Goal: Task Accomplishment & Management: Use online tool/utility

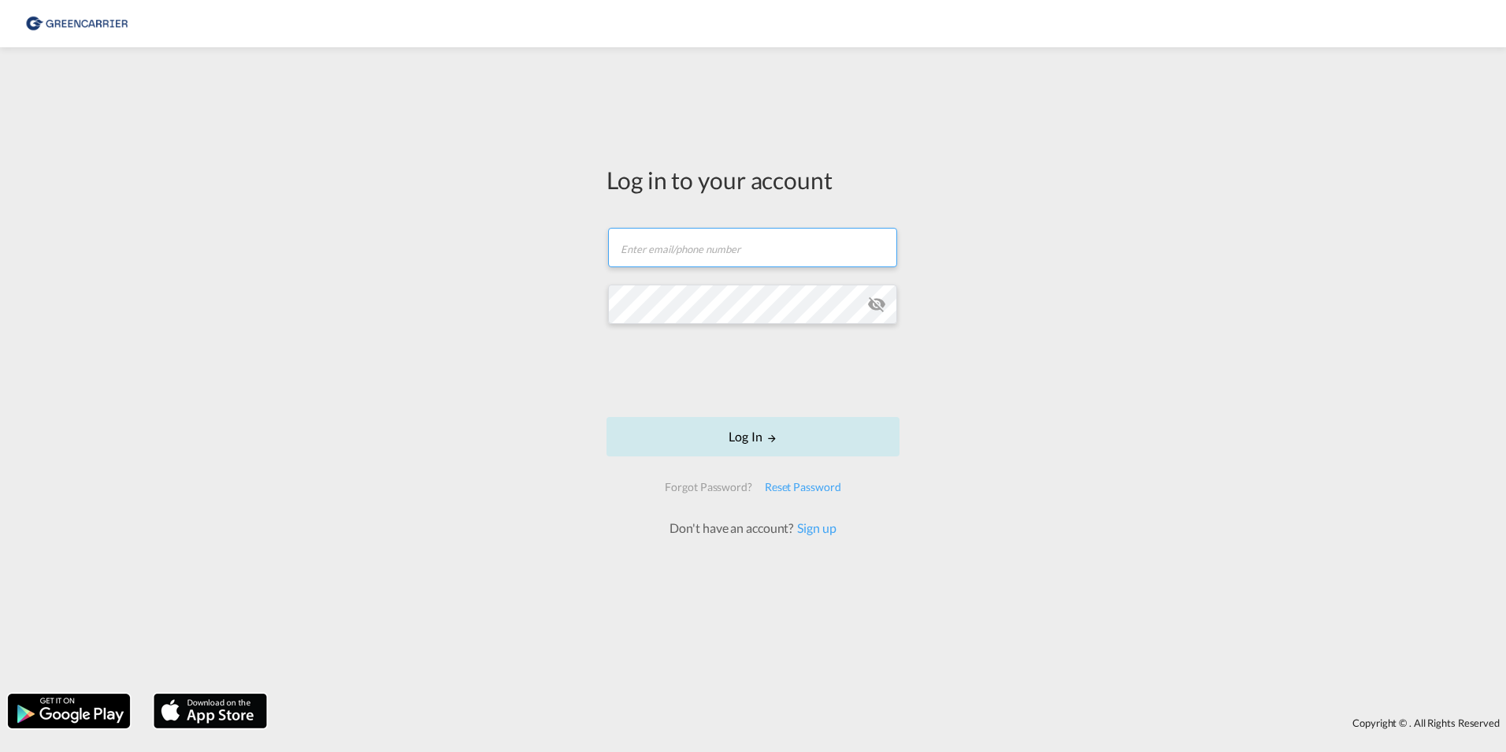
type input "[PERSON_NAME][EMAIL_ADDRESS][PERSON_NAME][DOMAIN_NAME]"
click at [752, 437] on button "Log In" at bounding box center [753, 436] width 293 height 39
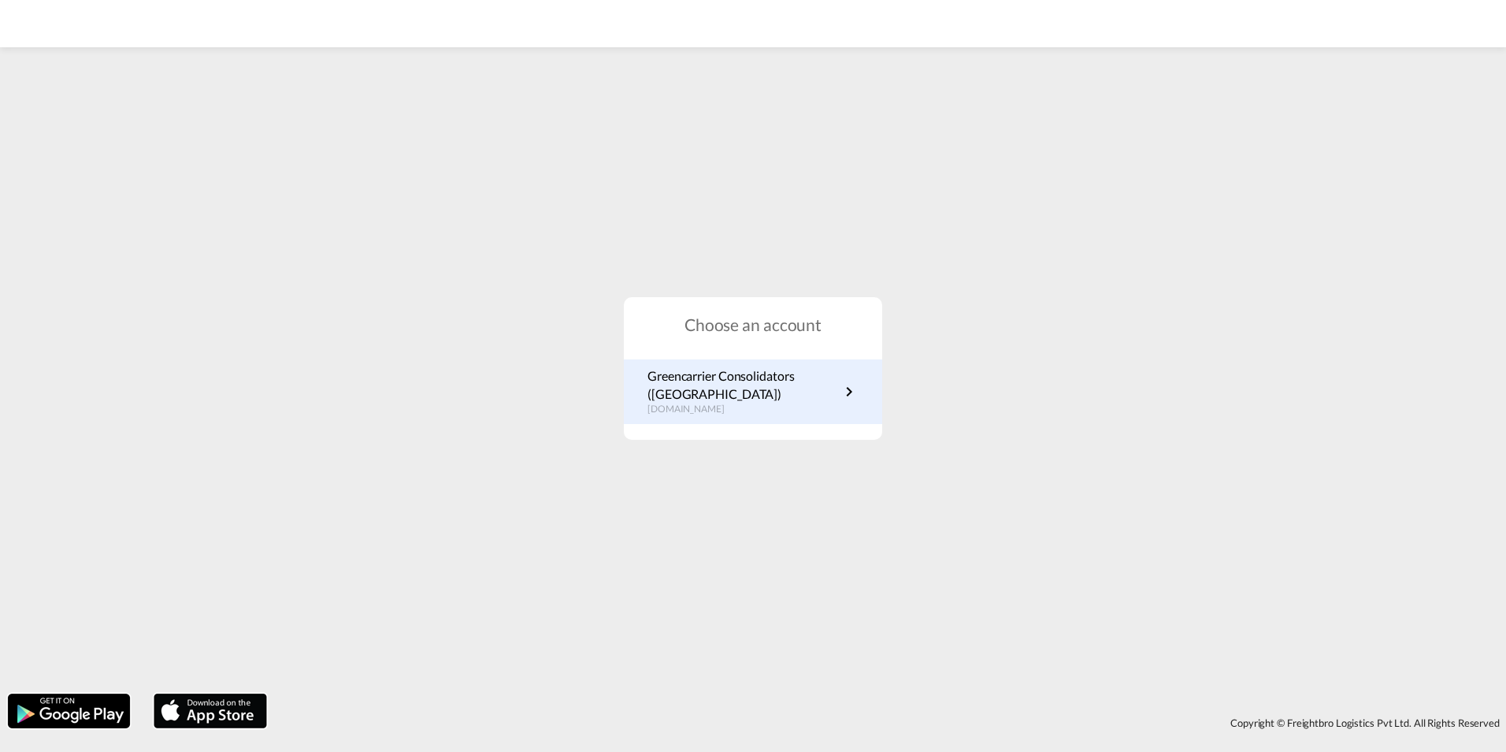
click at [759, 388] on p "Greencarrier Consolidators (Germany)" at bounding box center [744, 384] width 192 height 35
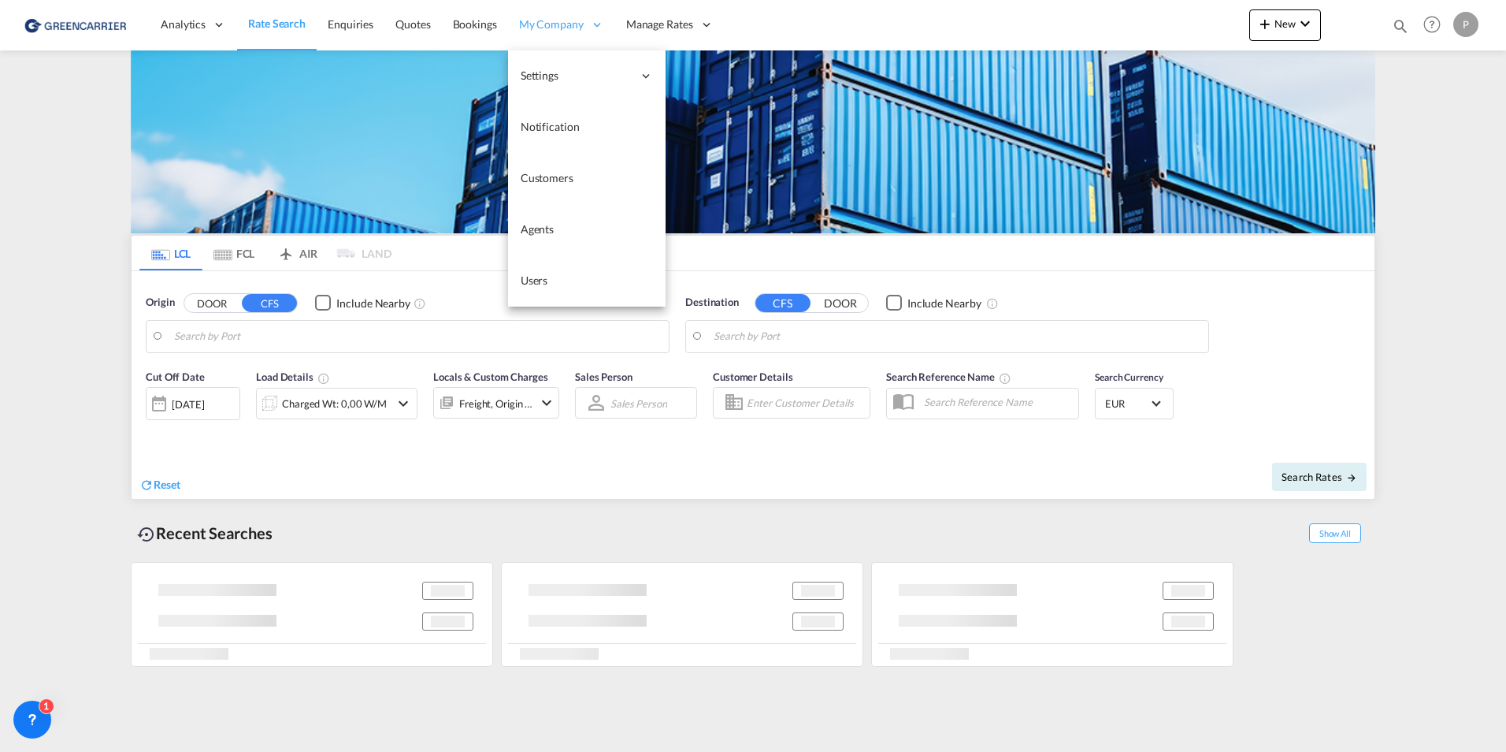
type input "[GEOGRAPHIC_DATA], [GEOGRAPHIC_DATA]"
type input "[GEOGRAPHIC_DATA], THBKK"
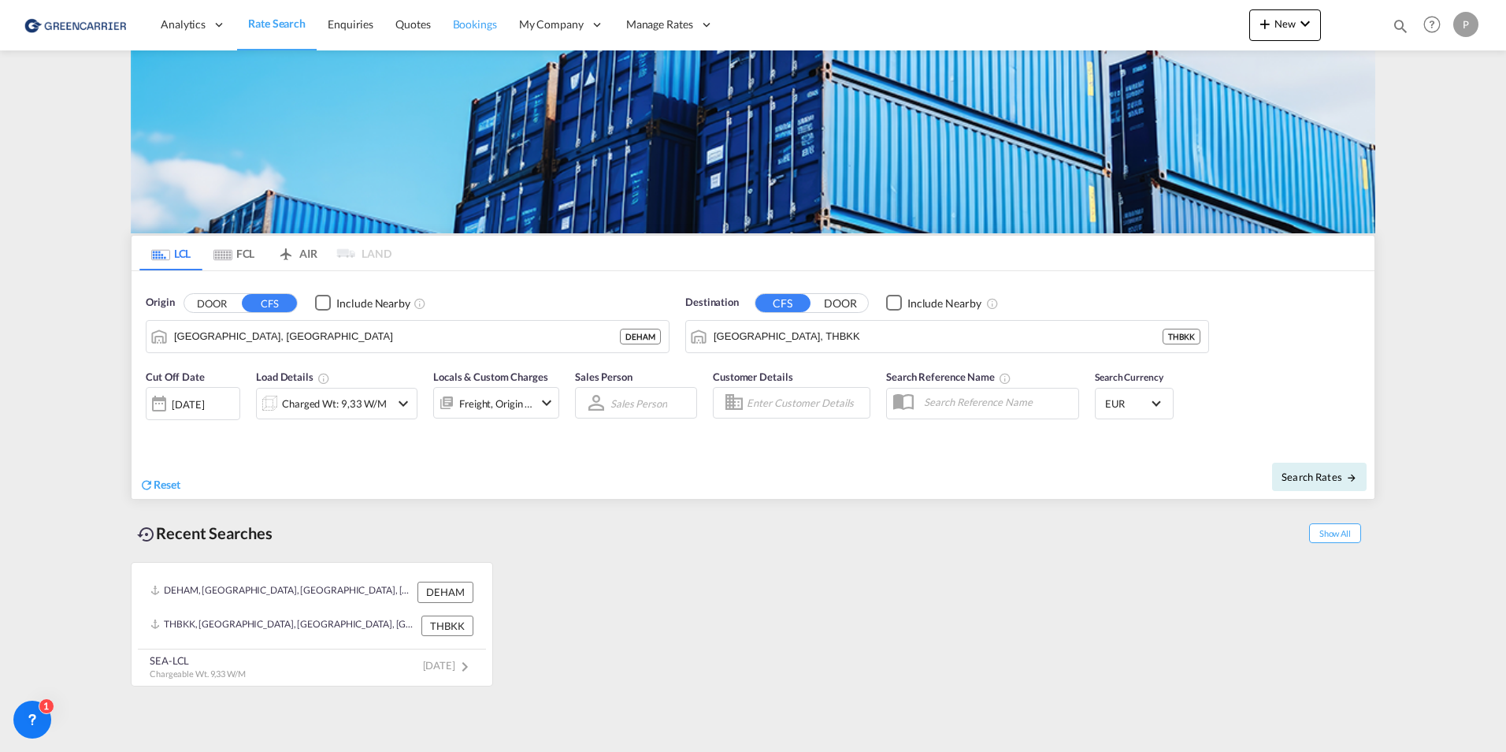
click at [454, 31] on span "Bookings" at bounding box center [475, 23] width 44 height 13
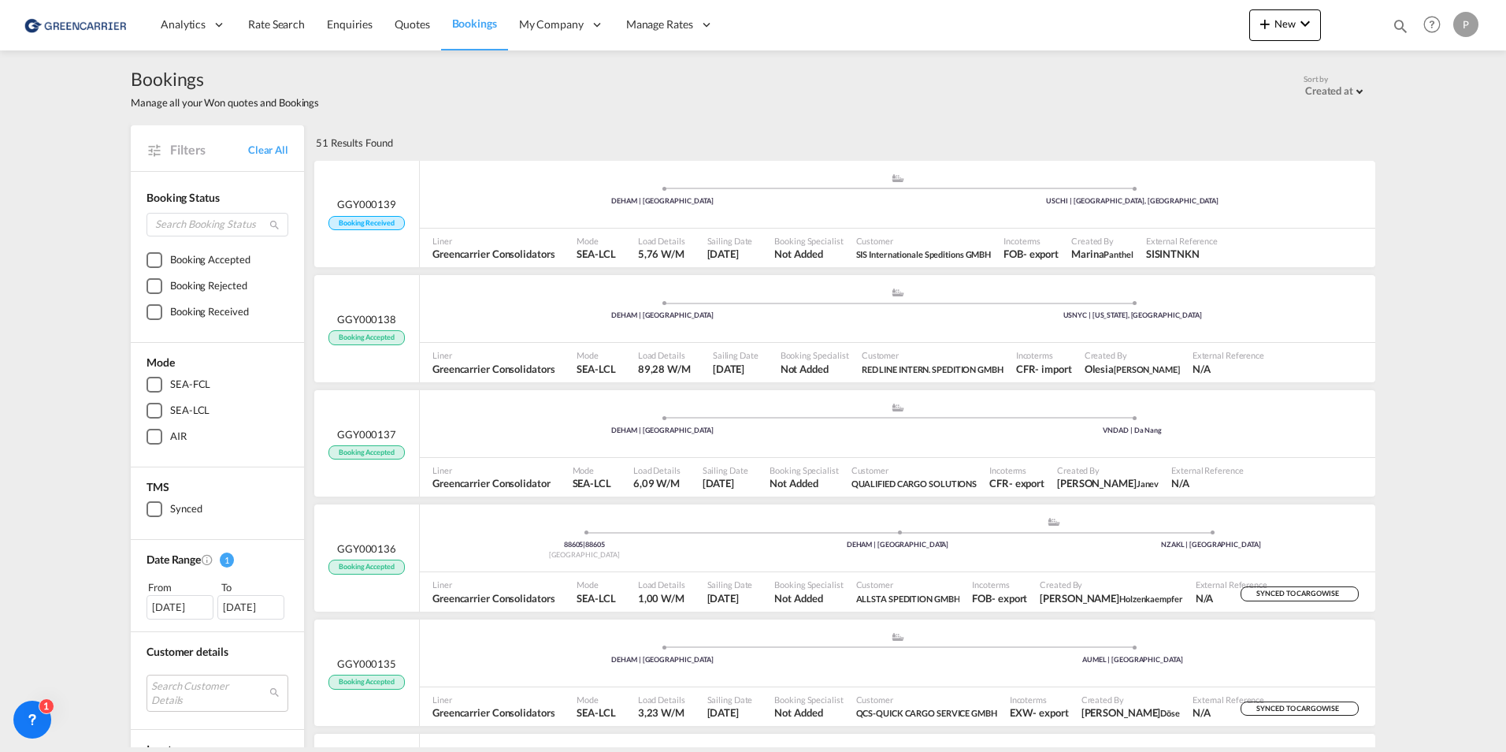
click at [477, 21] on span "Bookings" at bounding box center [474, 23] width 45 height 13
click at [423, 33] on link "Quotes" at bounding box center [412, 24] width 57 height 51
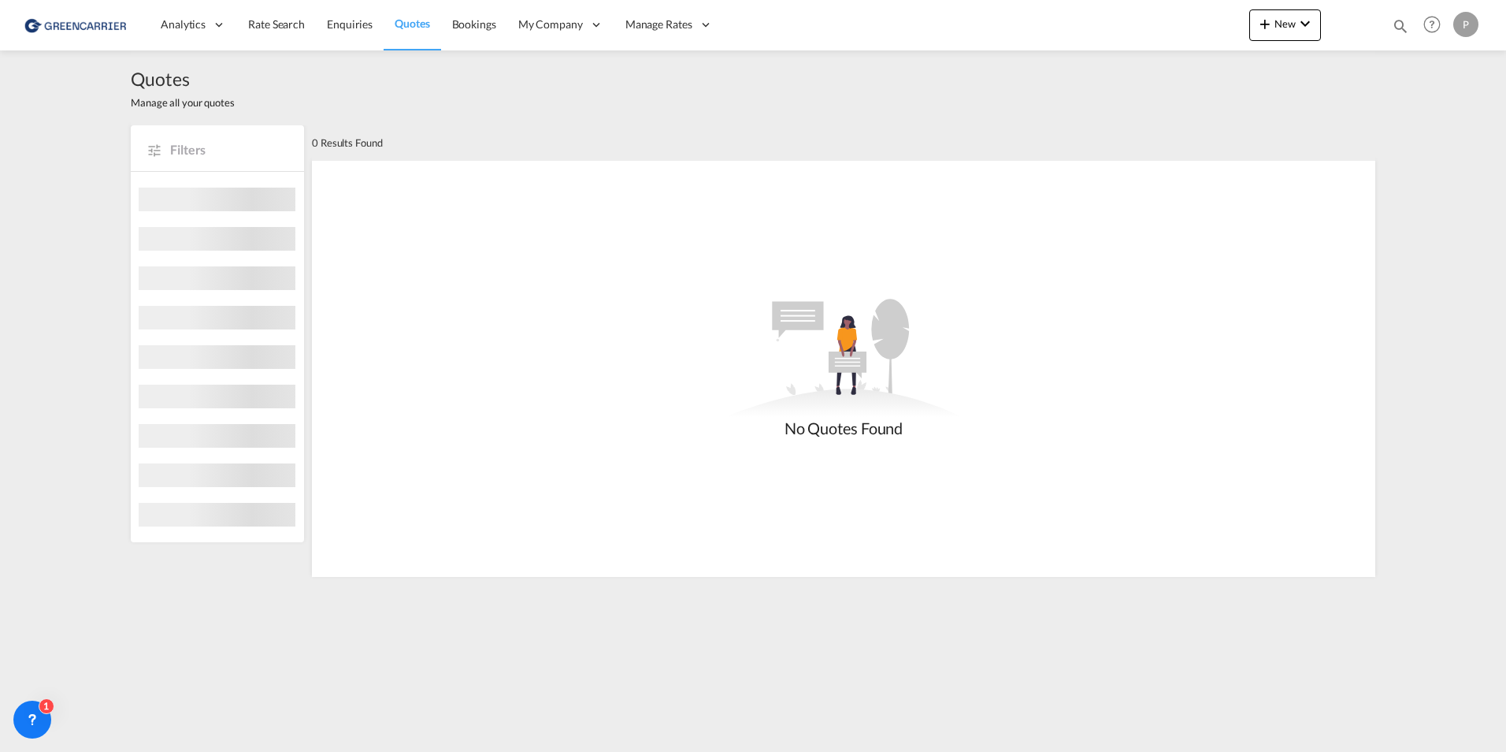
click at [466, 25] on span "Bookings" at bounding box center [474, 23] width 44 height 13
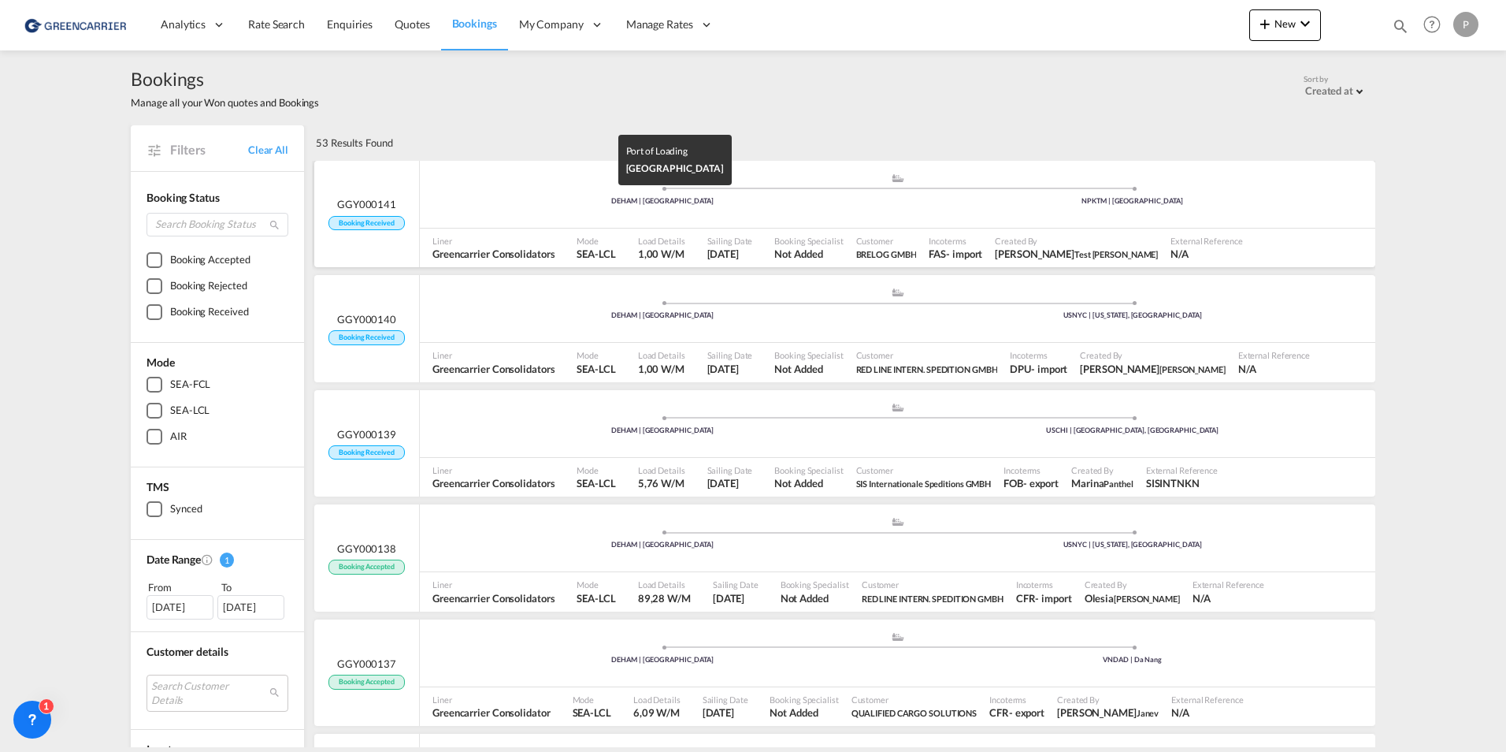
click at [885, 201] on div "DEHAM | [GEOGRAPHIC_DATA]" at bounding box center [663, 201] width 470 height 10
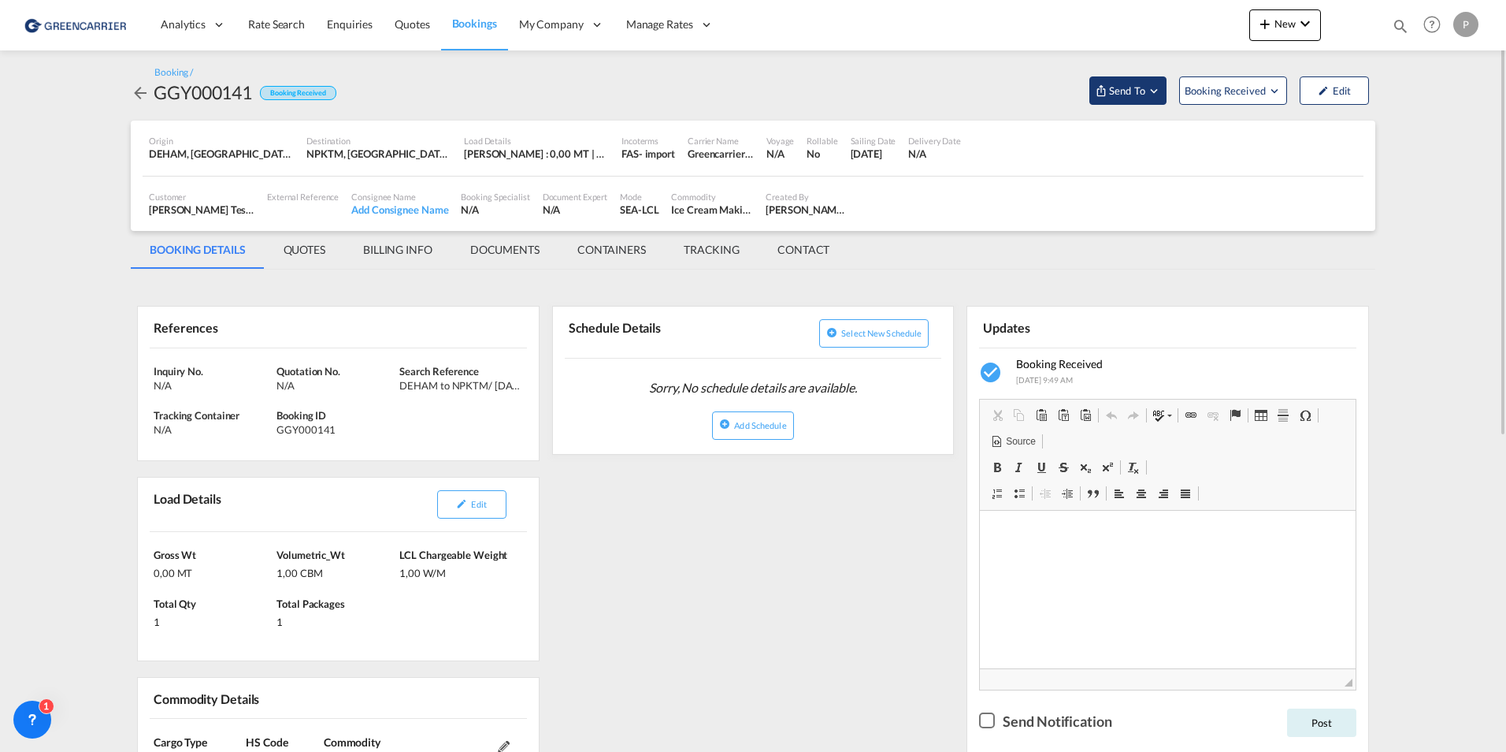
click at [1116, 83] on span "Send To" at bounding box center [1127, 91] width 39 height 16
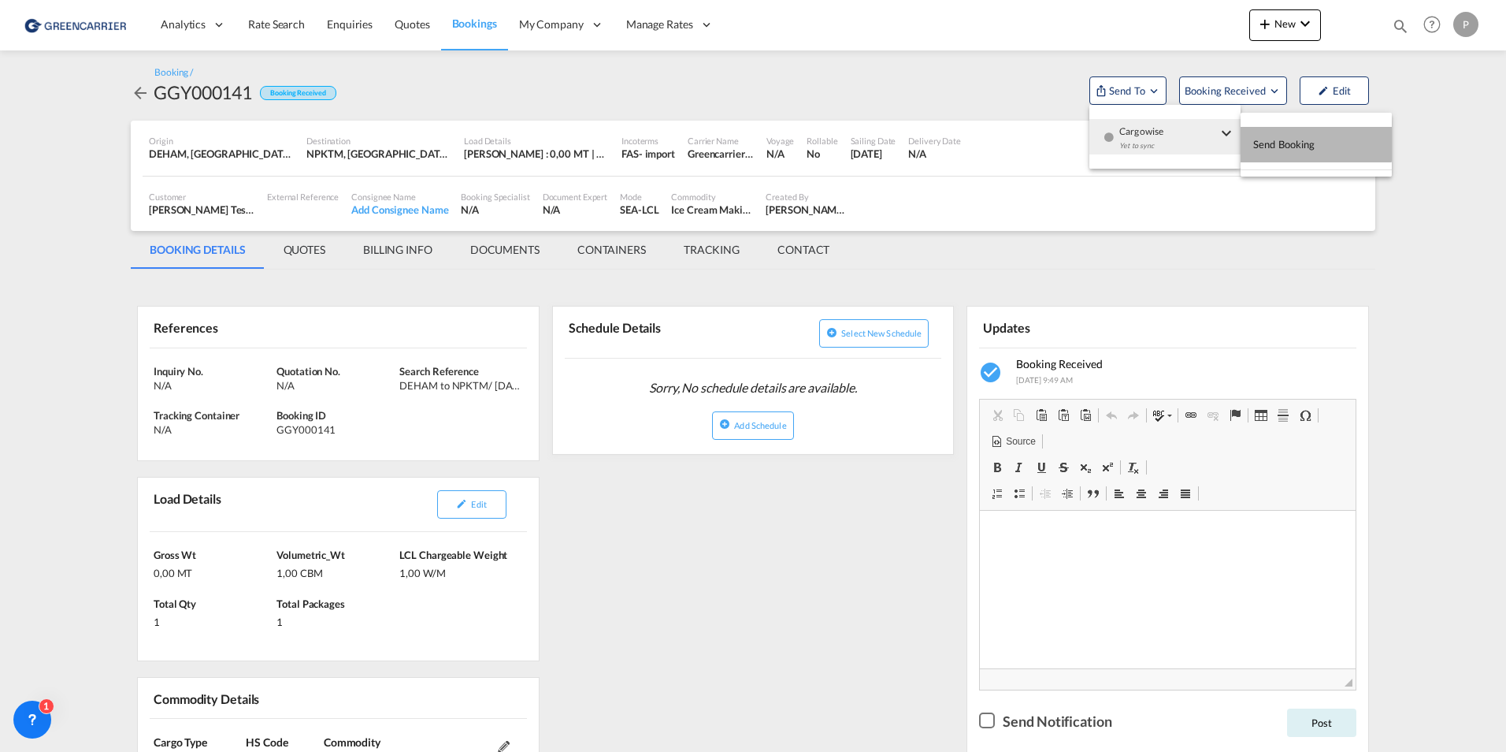
click at [1264, 141] on span "Send Booking" at bounding box center [1284, 144] width 62 height 25
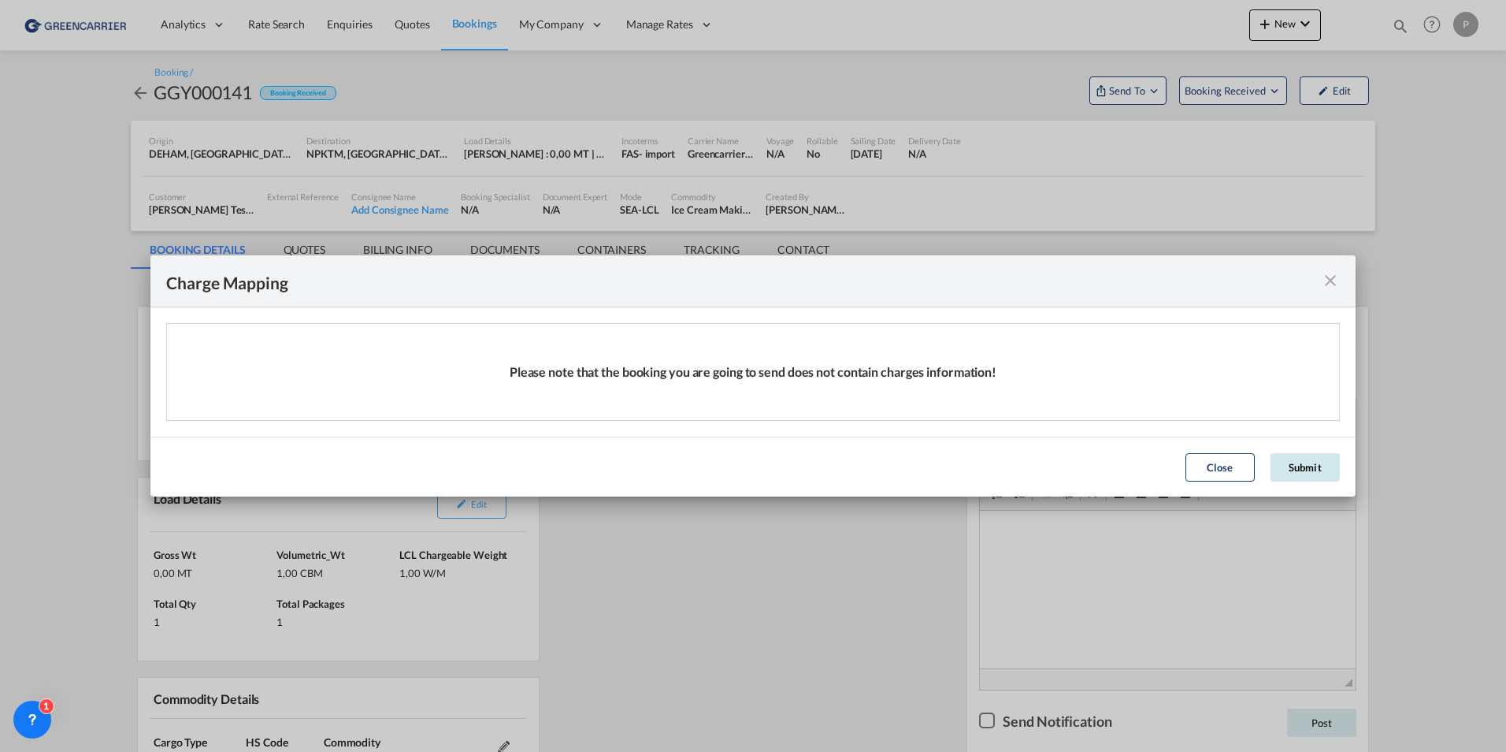
click at [1283, 468] on button "Submit" at bounding box center [1305, 467] width 69 height 28
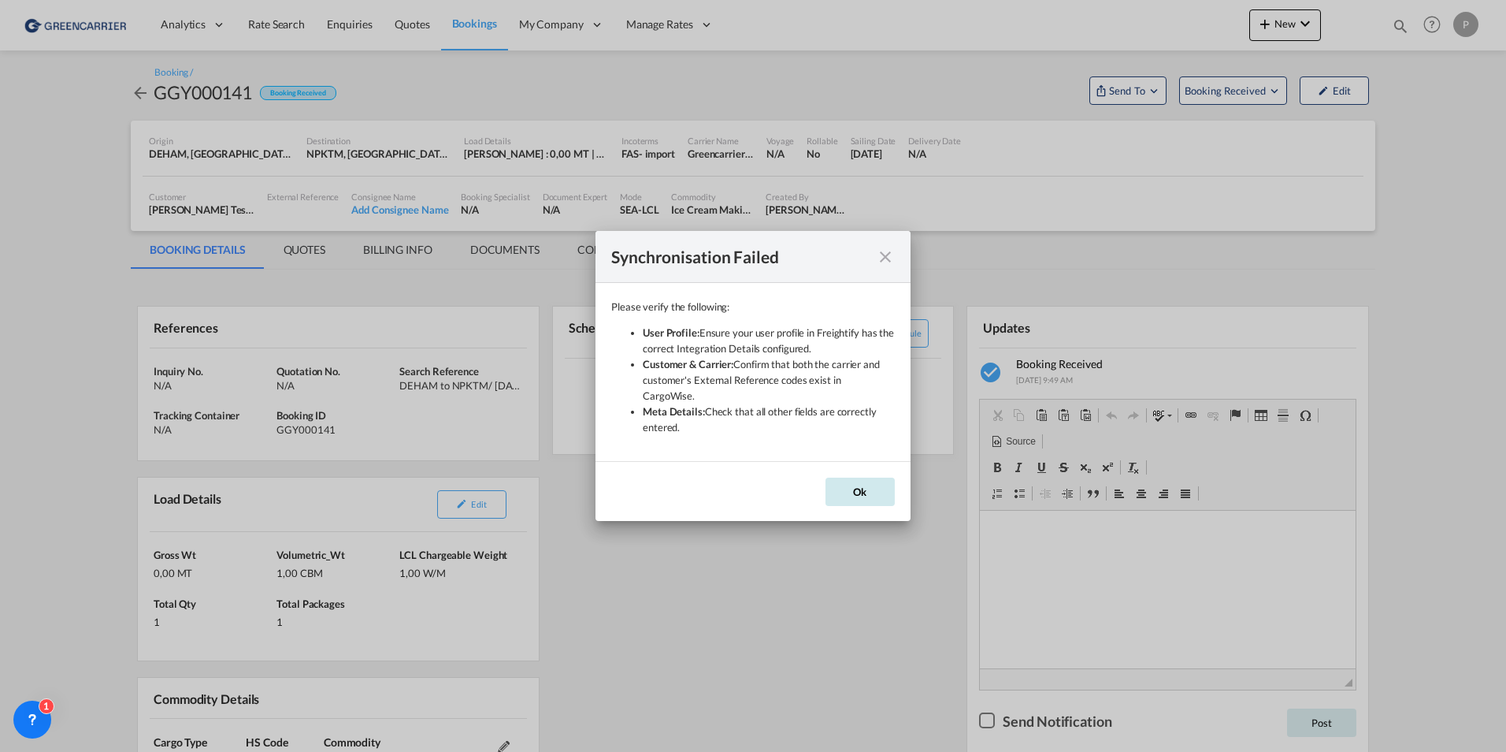
click at [853, 484] on button "Ok" at bounding box center [860, 491] width 69 height 28
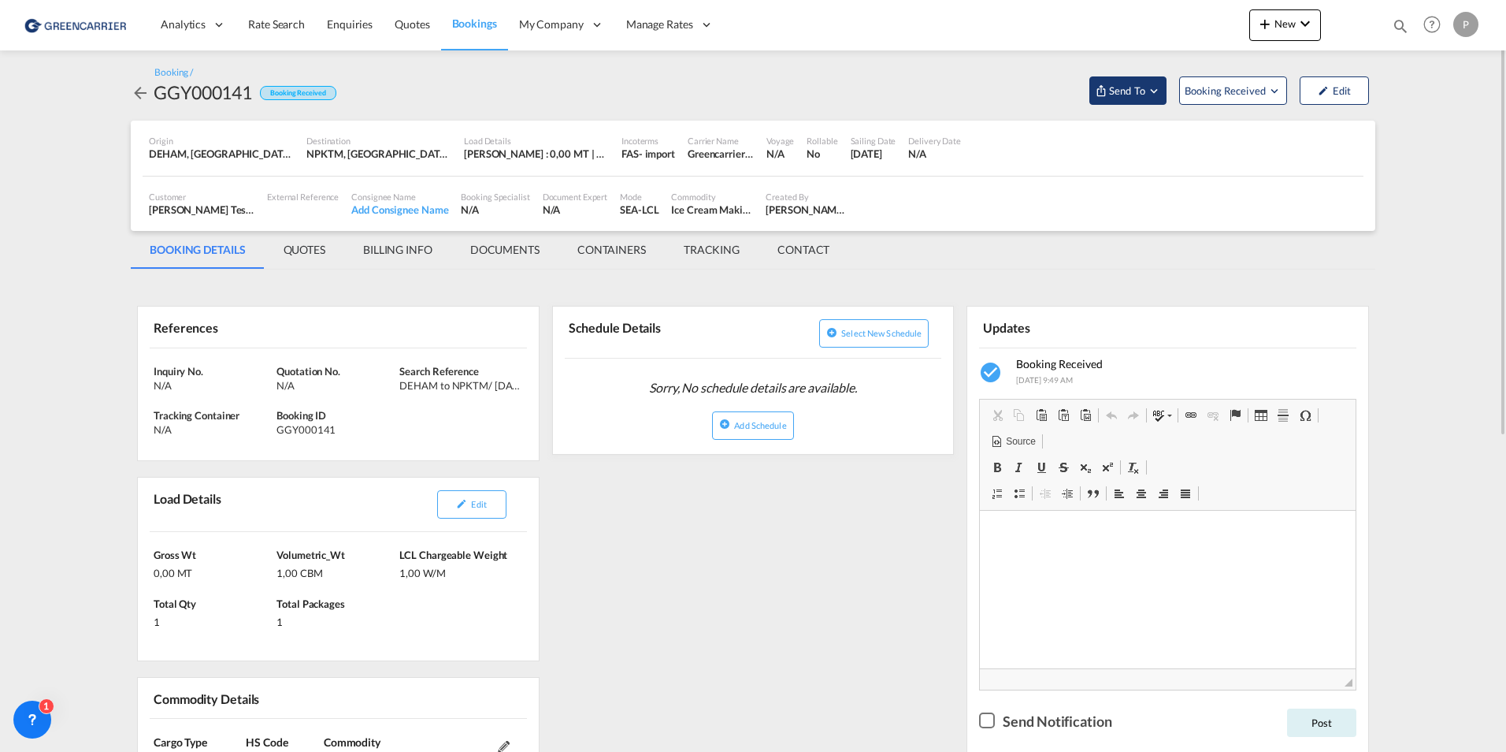
click at [1114, 91] on span "Send To" at bounding box center [1127, 91] width 39 height 16
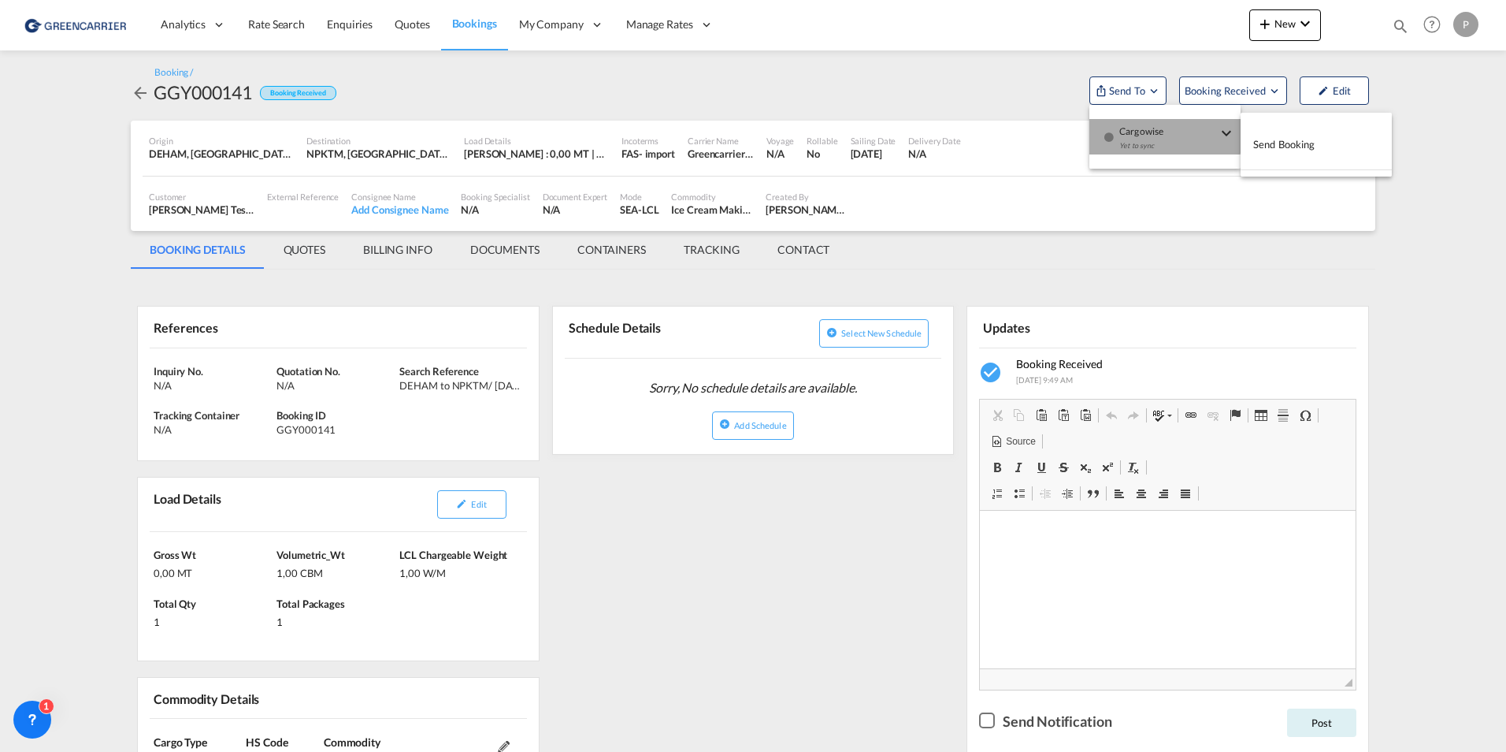
click at [1160, 134] on div "Yet to sync" at bounding box center [1168, 149] width 98 height 33
click at [1247, 136] on button "Send Booking" at bounding box center [1316, 144] width 151 height 35
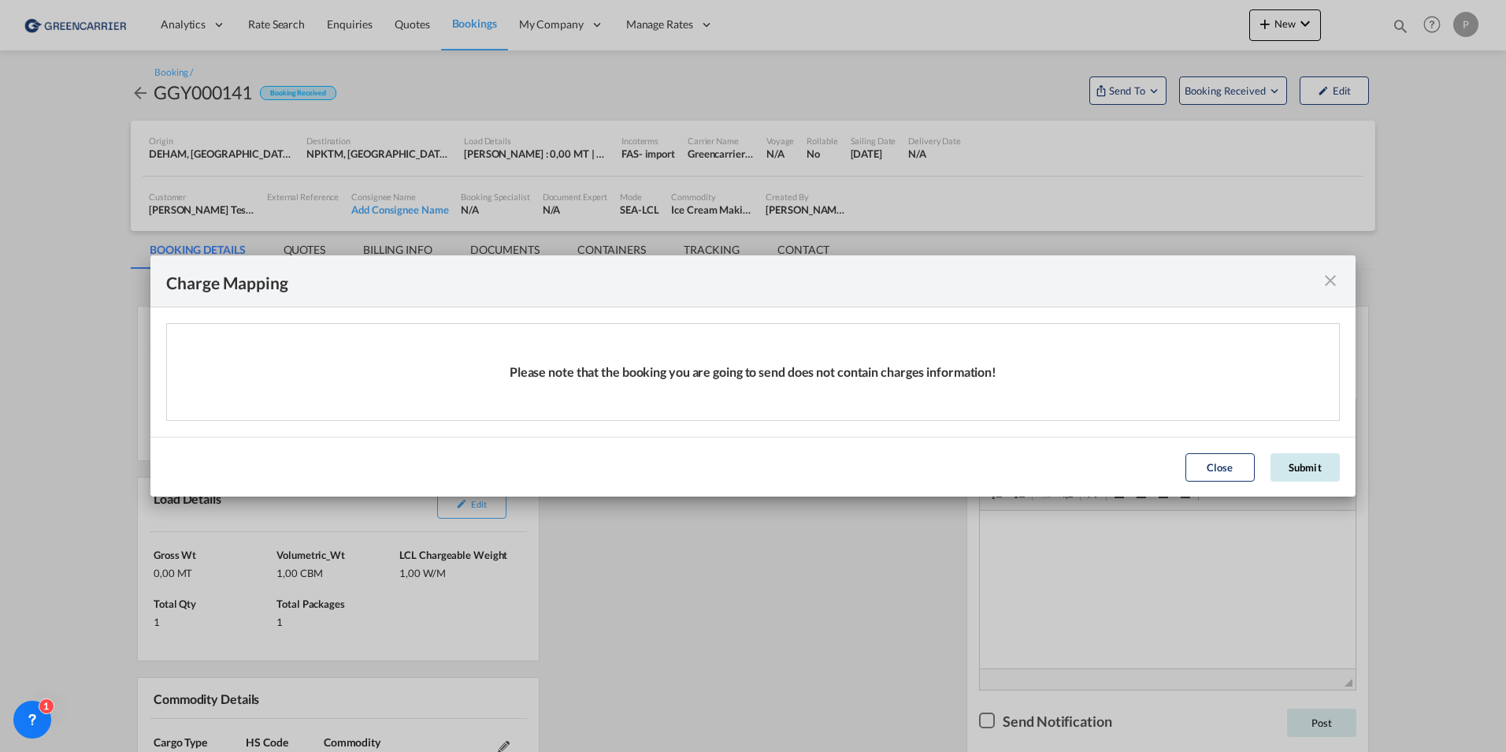
click at [1302, 458] on button "Submit" at bounding box center [1305, 467] width 69 height 28
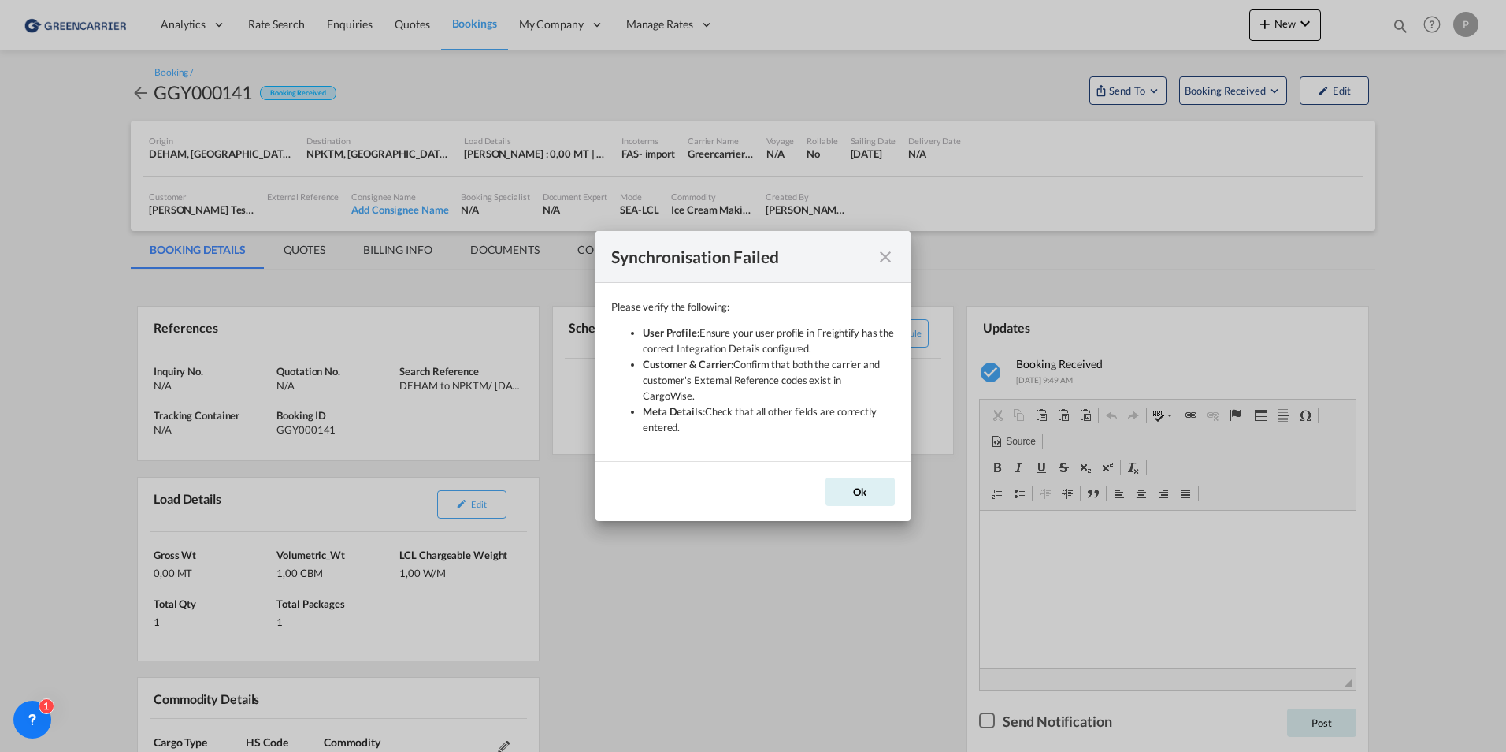
click at [887, 262] on md-icon "icon-close" at bounding box center [885, 256] width 19 height 19
